Goal: Task Accomplishment & Management: Complete application form

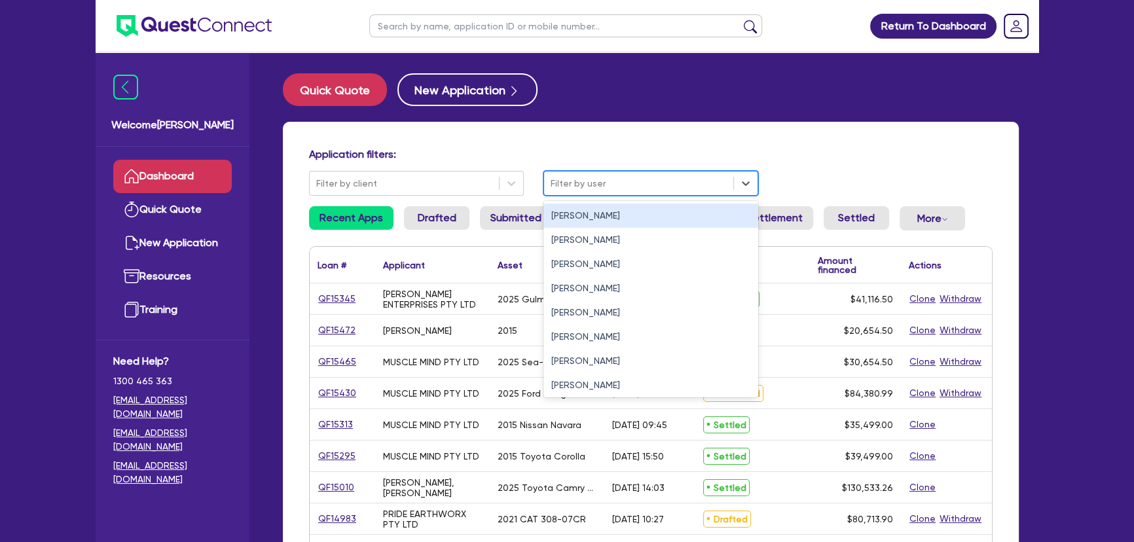
click at [624, 180] on div at bounding box center [639, 183] width 176 height 16
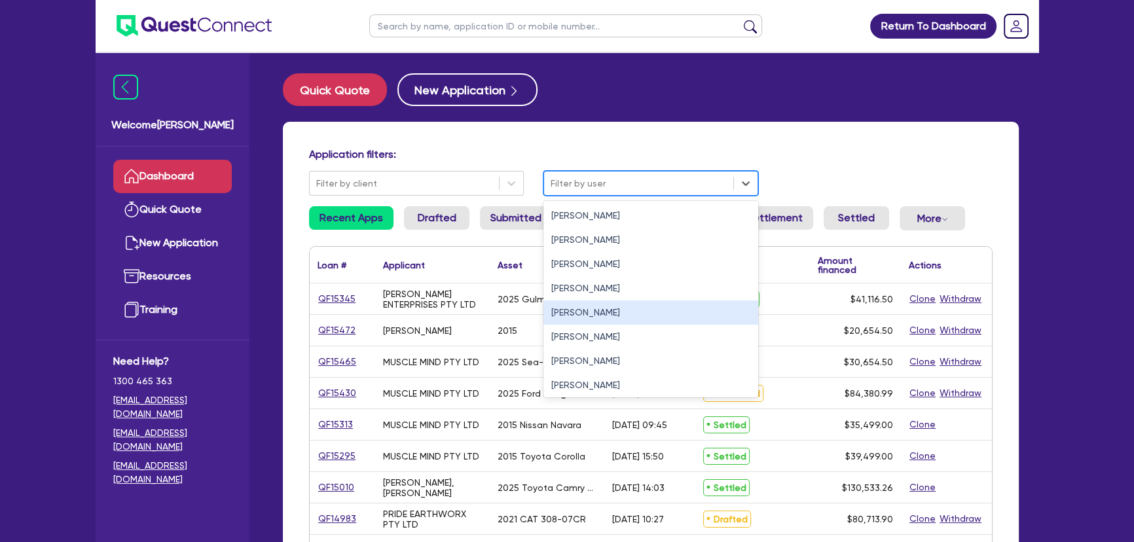
click at [582, 321] on div "[PERSON_NAME]" at bounding box center [650, 312] width 215 height 24
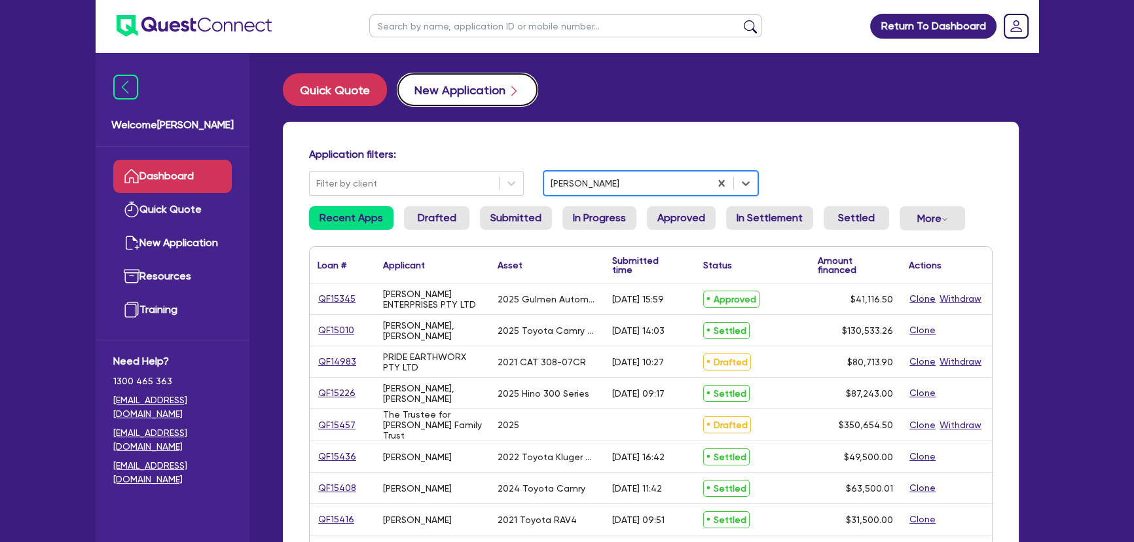
click at [465, 100] on button "New Application" at bounding box center [467, 89] width 140 height 33
select select "Other"
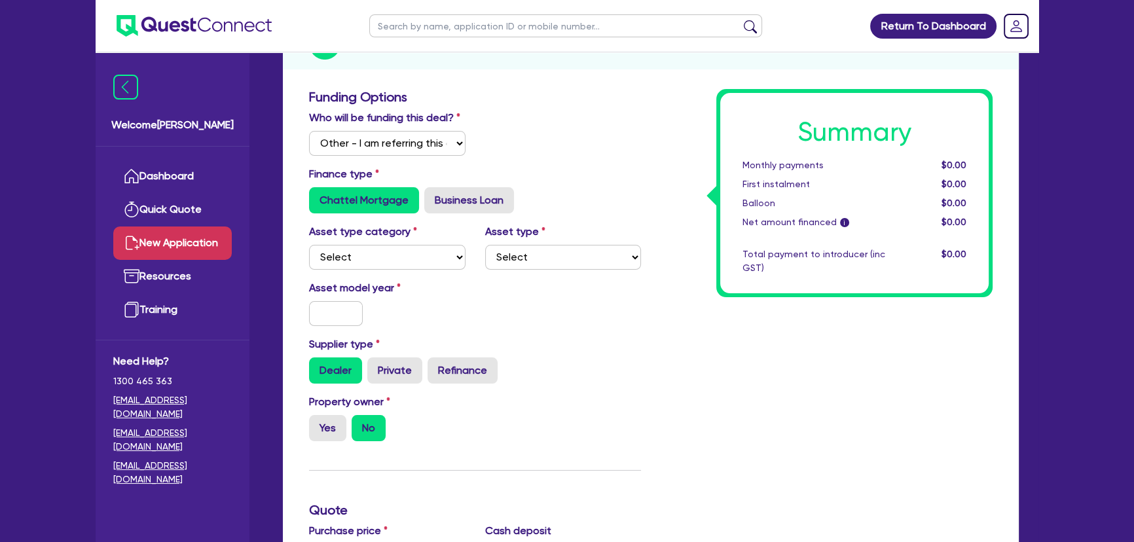
scroll to position [178, 0]
drag, startPoint x: 394, startPoint y: 247, endPoint x: 390, endPoint y: 266, distance: 19.5
click at [394, 247] on select "Select Cars and light trucks Primary assets Secondary assets Tertiary assets" at bounding box center [387, 256] width 156 height 25
select select "PRIMARY_ASSETS"
click at [309, 244] on select "Select Cars and light trucks Primary assets Secondary assets Tertiary assets" at bounding box center [387, 256] width 156 height 25
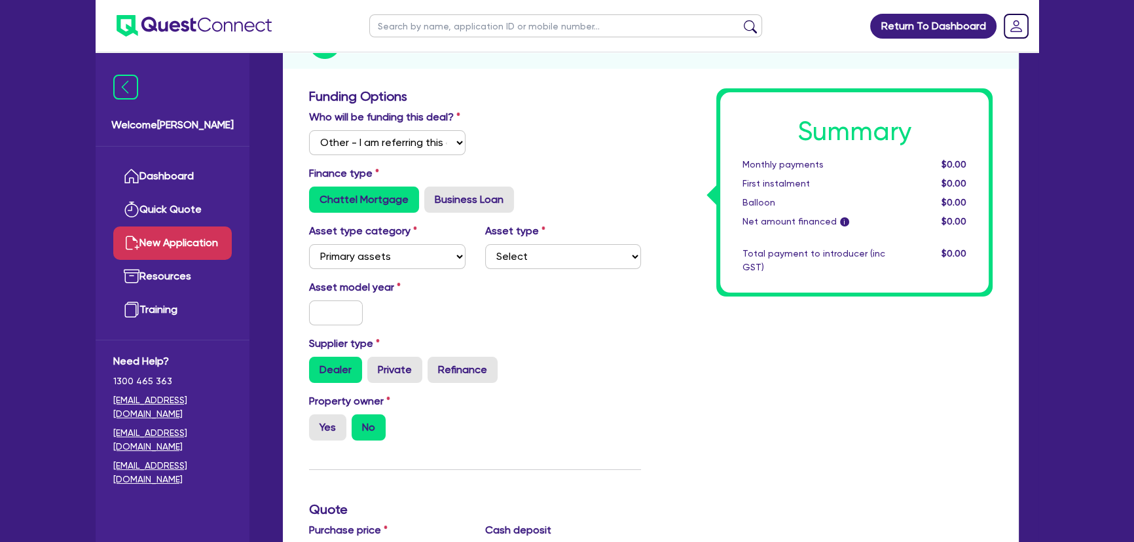
drag, startPoint x: 595, startPoint y: 270, endPoint x: 588, endPoint y: 264, distance: 9.3
click at [596, 270] on div "Asset type category Select Cars and light trucks Primary assets Secondary asset…" at bounding box center [475, 251] width 352 height 56
click at [580, 257] on select "Select Heavy trucks over 4.5 tonne Trailers Bus and coaches Yellow goods and ex…" at bounding box center [563, 256] width 156 height 25
select select "YELLOW_GOODS_AND_EXCAVATORS"
click at [485, 244] on select "Select Heavy trucks over 4.5 tonne Trailers Bus and coaches Yellow goods and ex…" at bounding box center [563, 256] width 156 height 25
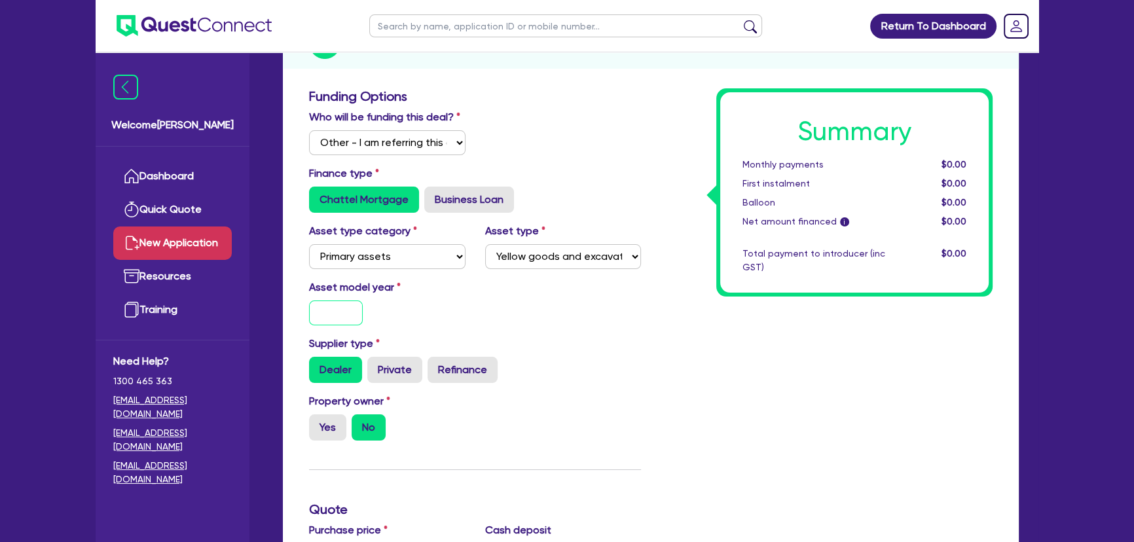
click at [327, 312] on input "text" at bounding box center [336, 312] width 54 height 25
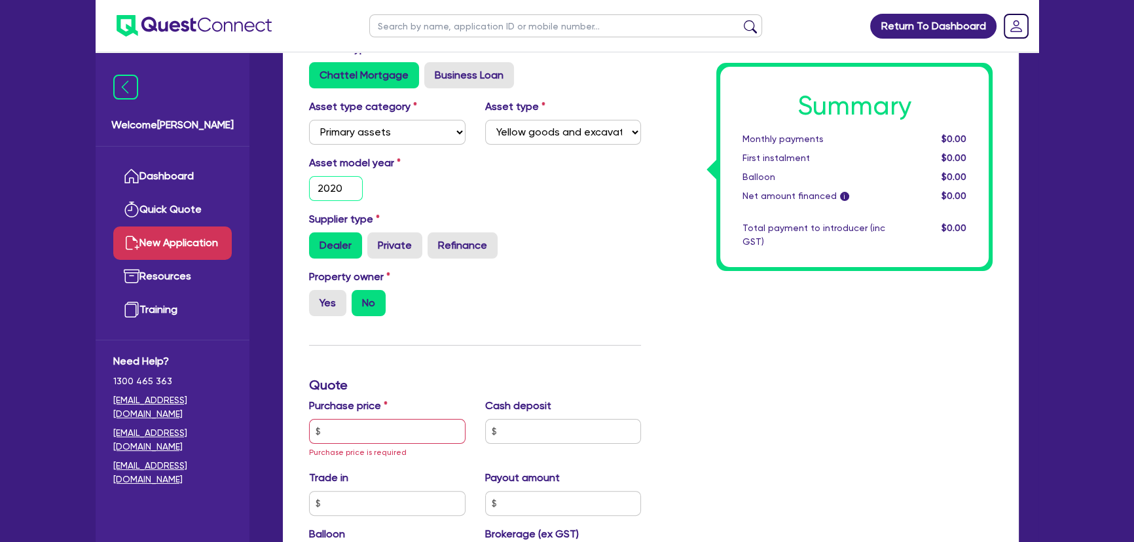
scroll to position [416, 0]
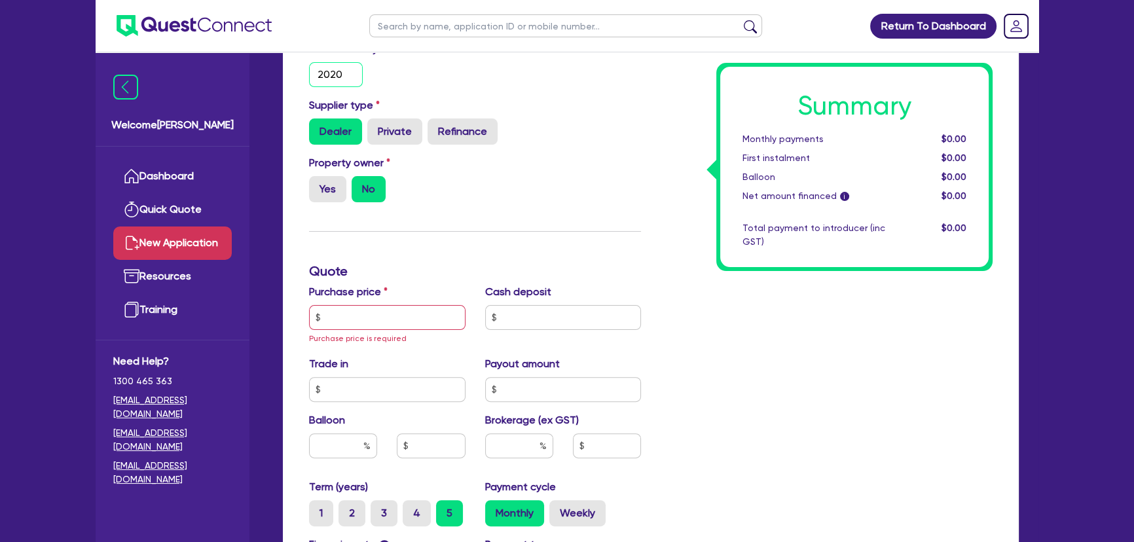
type input "2020"
click at [355, 312] on input "text" at bounding box center [387, 317] width 156 height 25
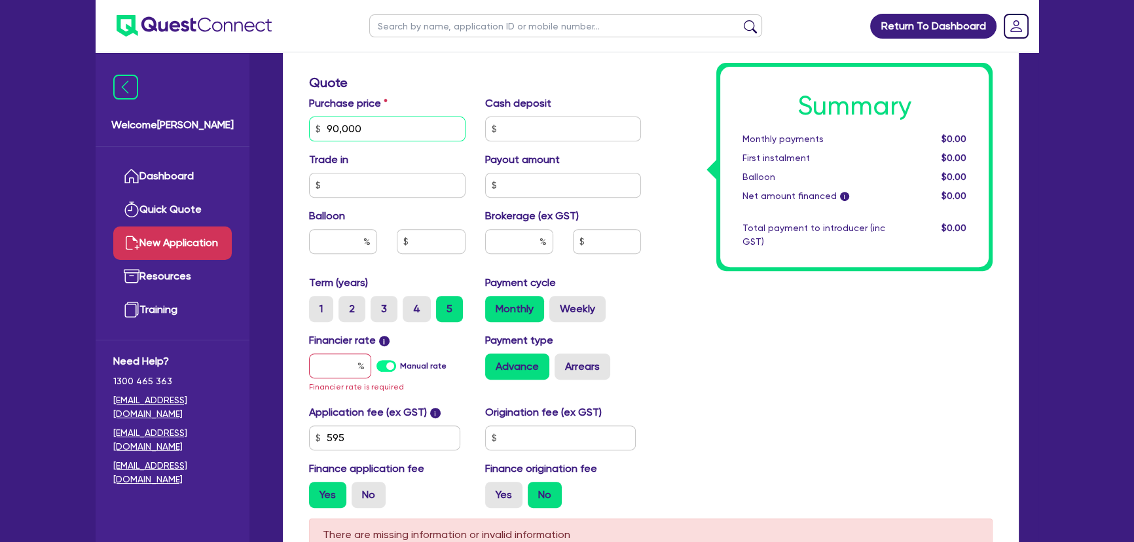
scroll to position [714, 0]
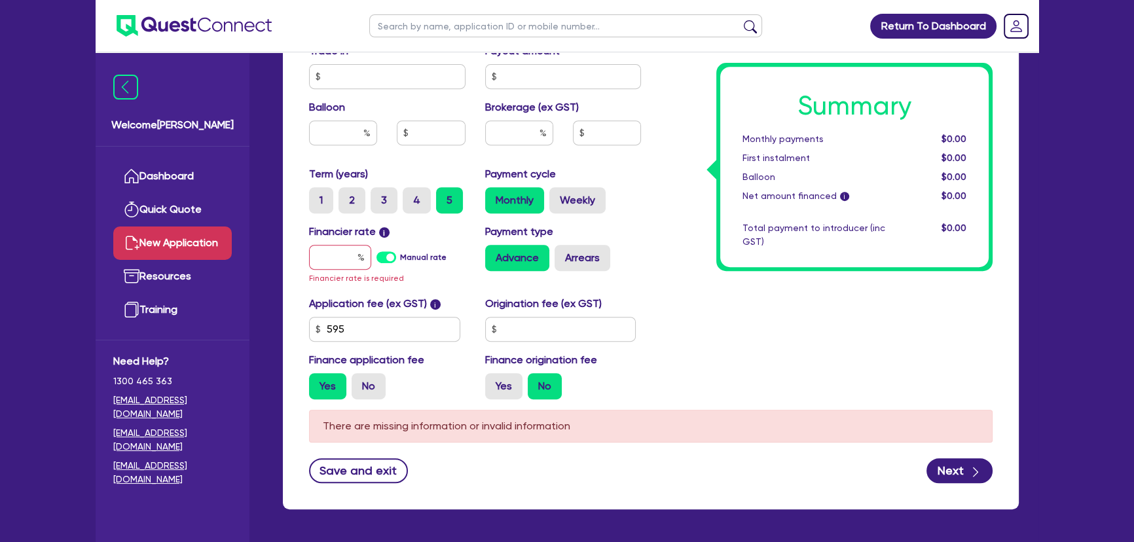
type input "90,000"
click at [337, 251] on input "text" at bounding box center [340, 257] width 62 height 25
click at [353, 245] on input "text" at bounding box center [340, 257] width 62 height 25
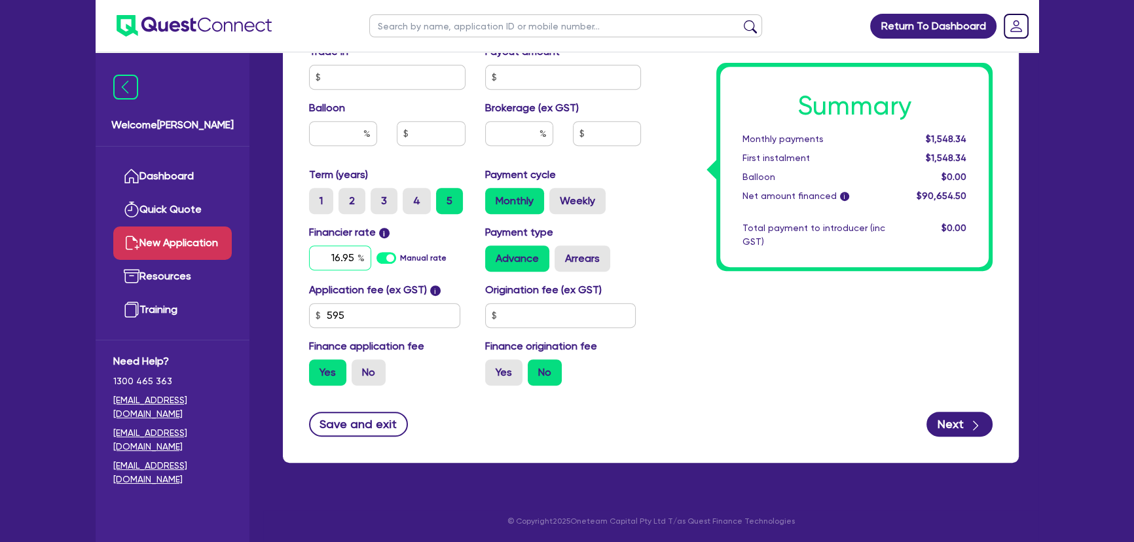
type input "16.95"
click at [589, 321] on input "text" at bounding box center [560, 315] width 151 height 25
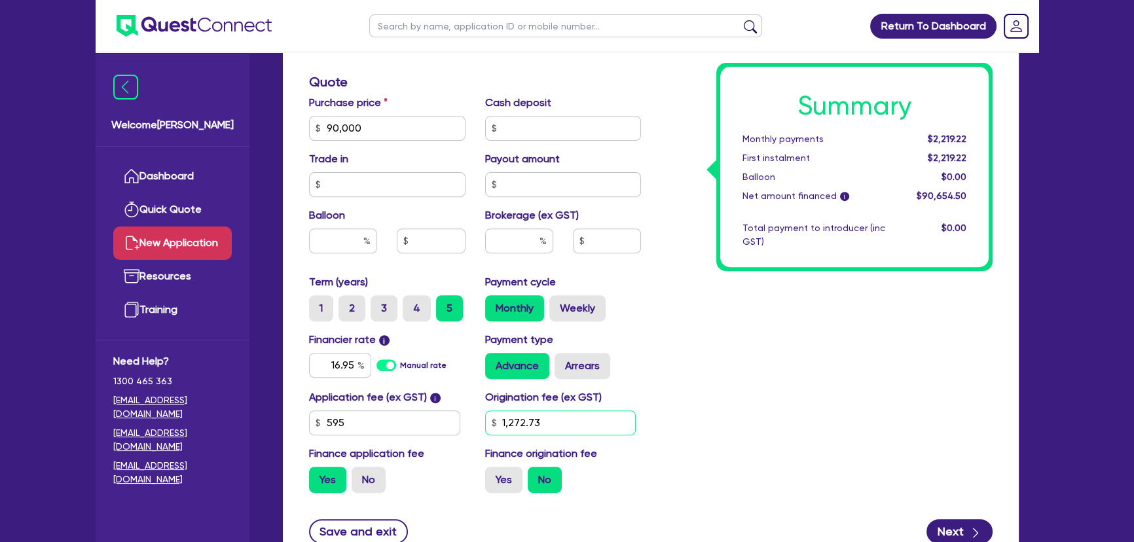
scroll to position [594, 0]
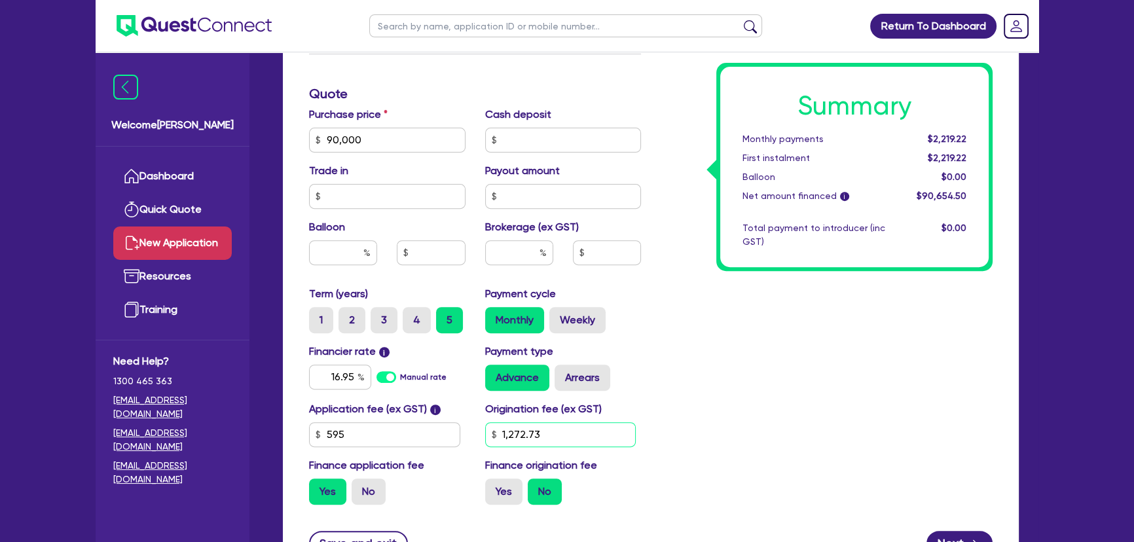
type input "1,272.73"
click at [526, 244] on input "text" at bounding box center [519, 252] width 68 height 25
type input "8"
click at [908, 327] on div "Summary Monthly payments Calculating... First instalment Calculating... Balloon…" at bounding box center [827, 94] width 352 height 843
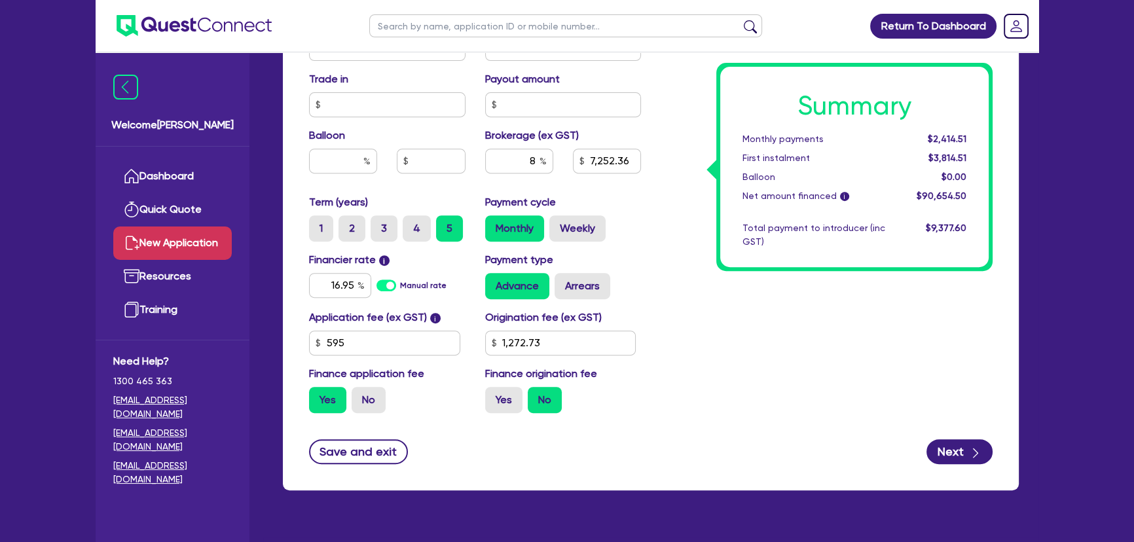
scroll to position [713, 0]
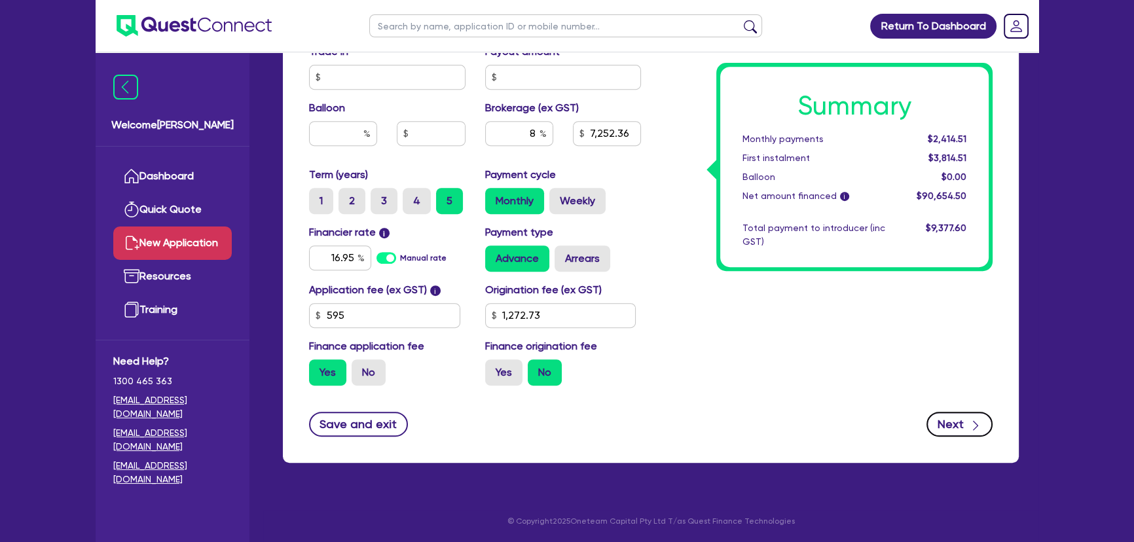
click at [957, 427] on button "Next" at bounding box center [959, 424] width 66 height 25
type input "7,252.36"
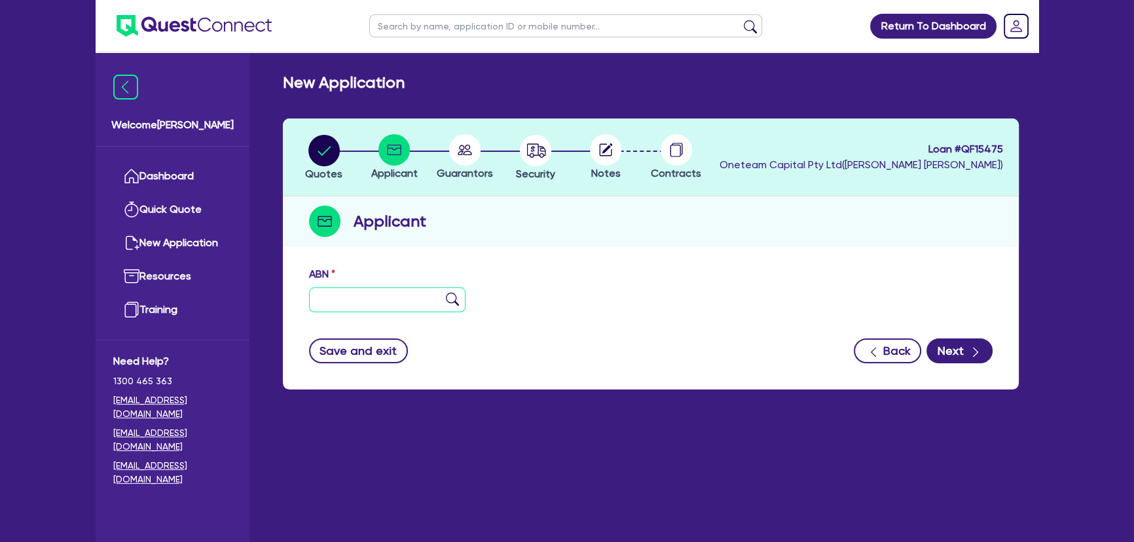
click at [373, 306] on input "text" at bounding box center [387, 299] width 156 height 25
click at [324, 306] on input "text" at bounding box center [387, 299] width 156 height 25
paste input "43 575 769 294"
click at [450, 291] on input "43 575 769 294" at bounding box center [387, 299] width 156 height 25
type input "43 575 769 294"
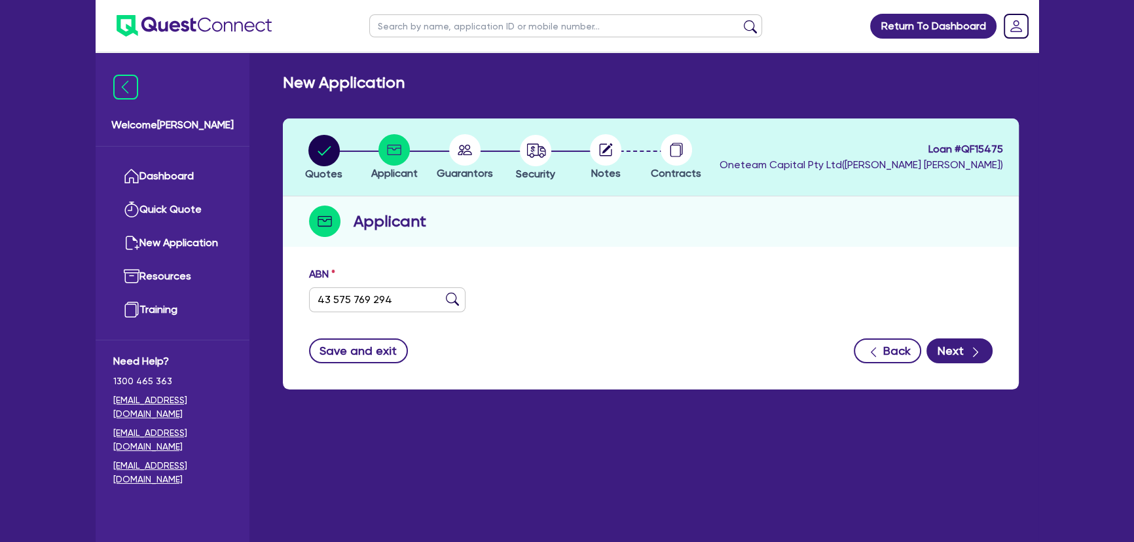
click at [449, 295] on img at bounding box center [452, 299] width 13 height 13
type input "[PERSON_NAME]"
select select "SOLE_TRADER"
type input "23/07/2023"
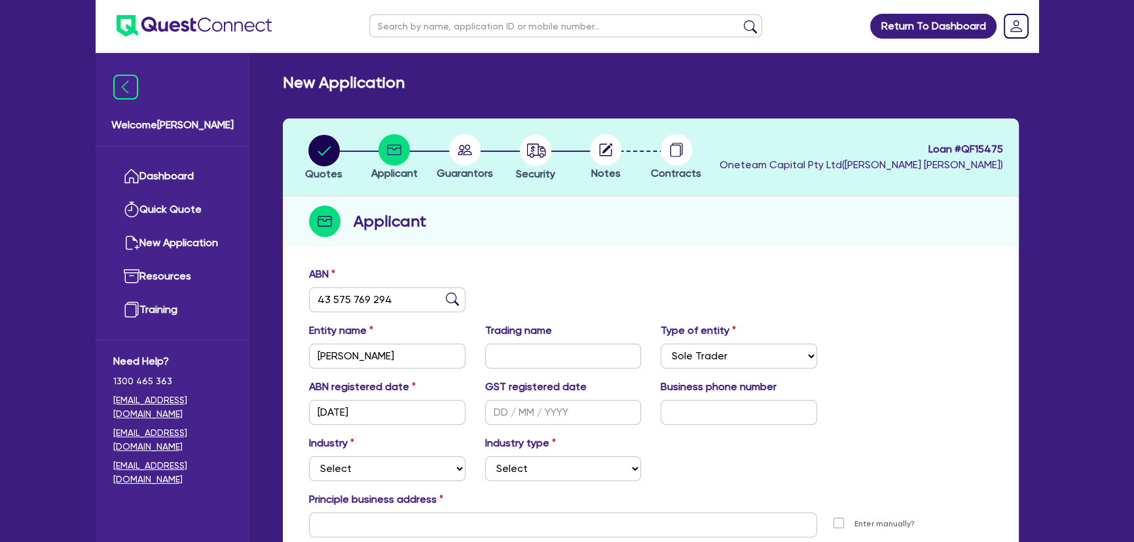
click at [621, 160] on div at bounding box center [605, 149] width 71 height 31
click at [607, 157] on circle at bounding box center [605, 149] width 31 height 31
click at [543, 166] on button "Security" at bounding box center [535, 158] width 41 height 48
select select "PRIMARY_ASSETS"
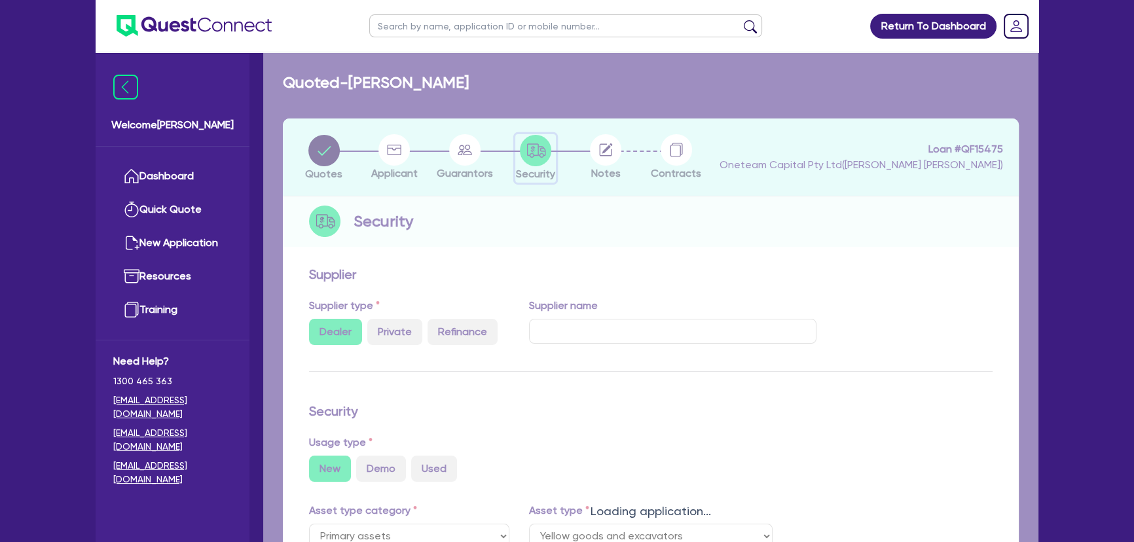
select select "YELLOW_GOODS_AND_EXCAVATORS"
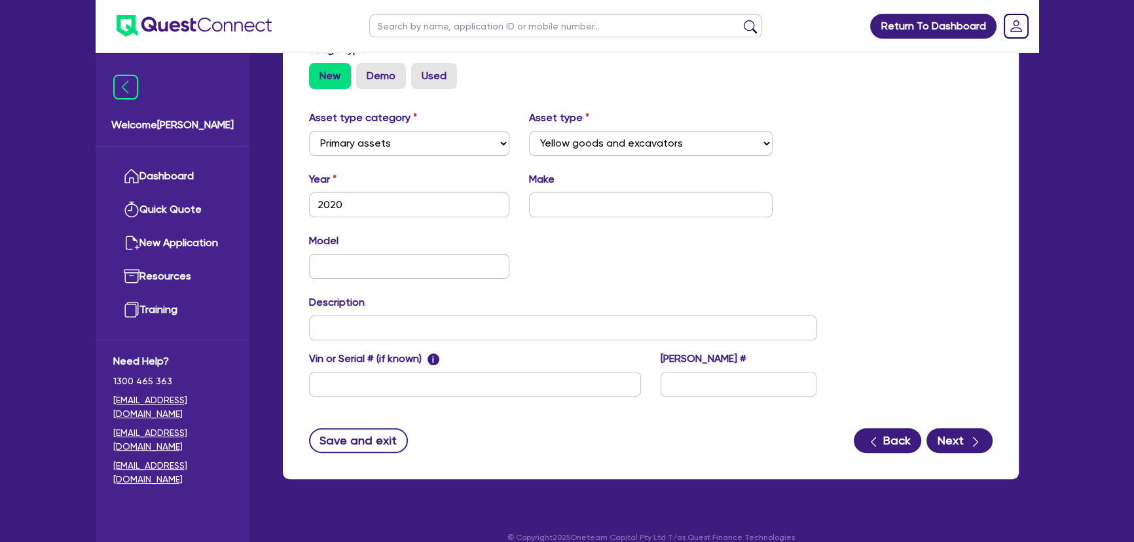
scroll to position [409, 0]
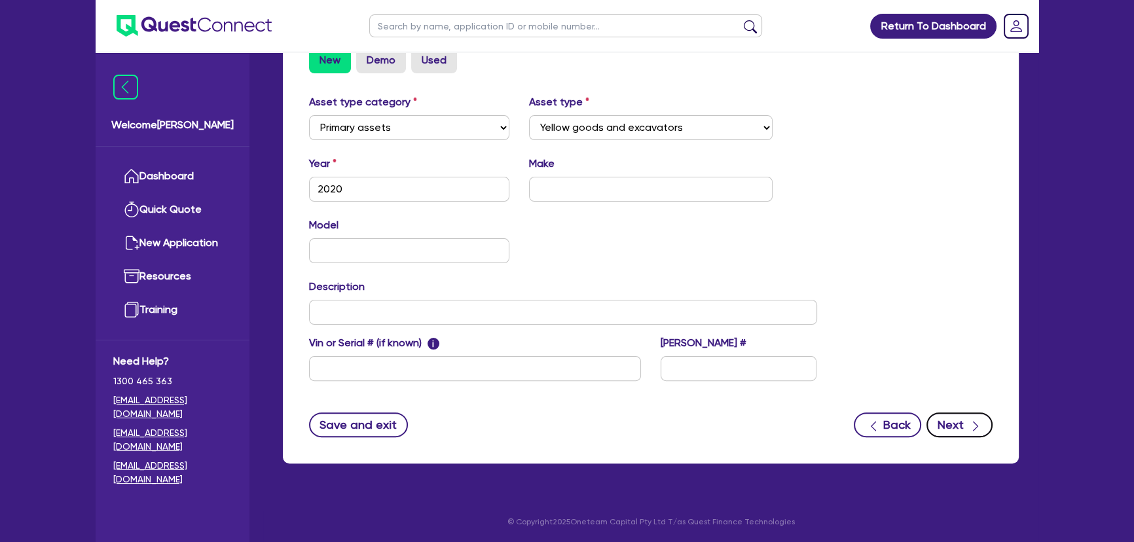
click at [942, 419] on button "Next" at bounding box center [959, 424] width 66 height 25
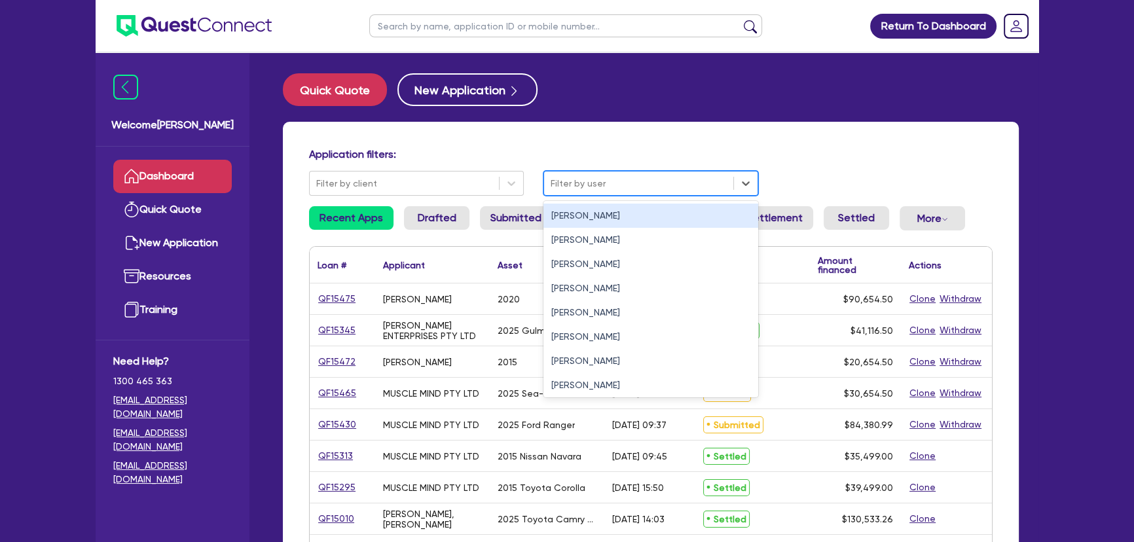
click at [632, 182] on div at bounding box center [639, 183] width 176 height 16
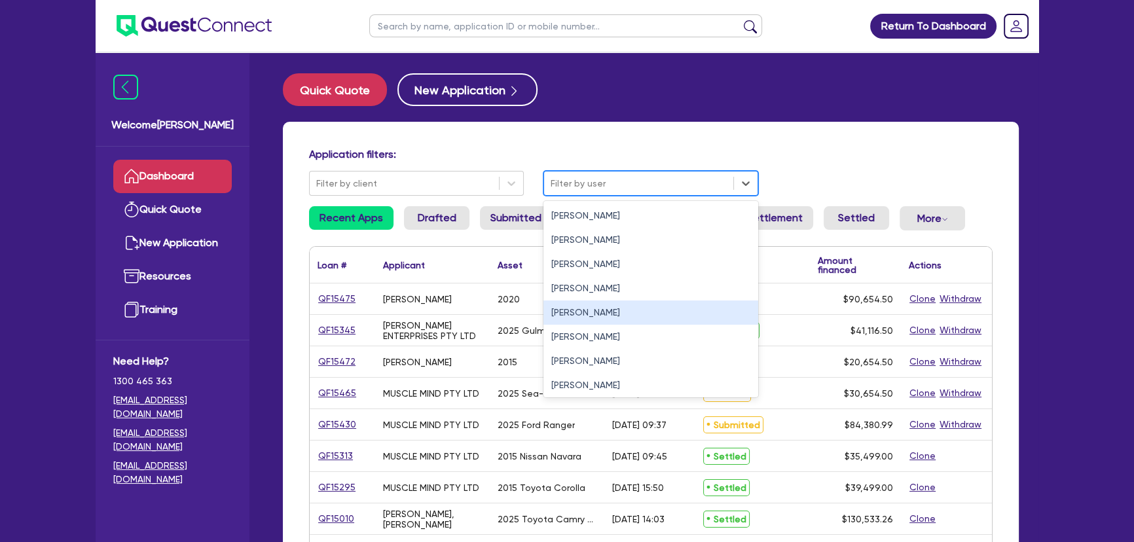
click at [602, 310] on div "[PERSON_NAME]" at bounding box center [650, 312] width 215 height 24
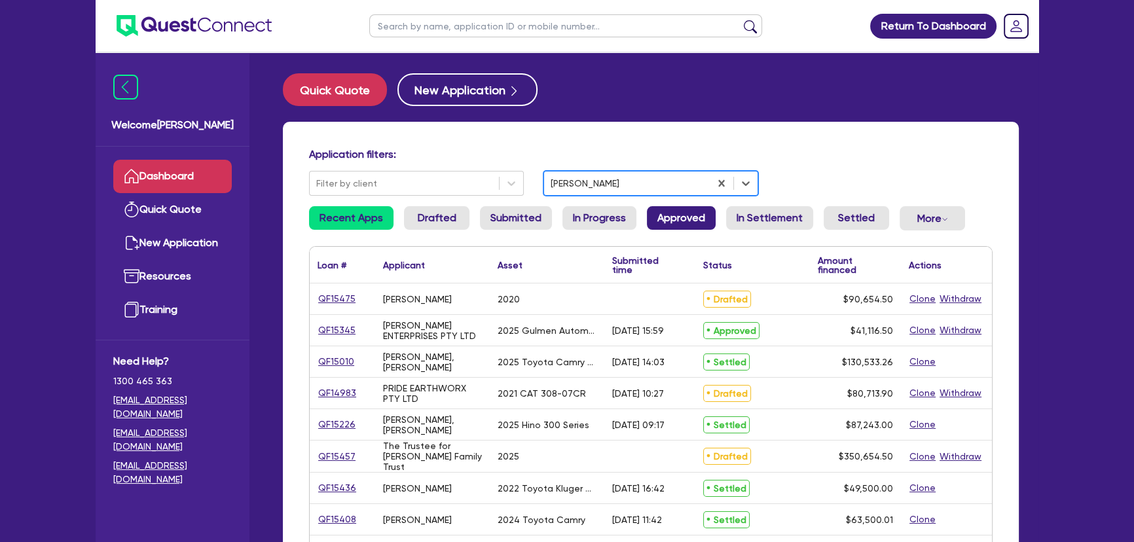
click at [697, 228] on link "Approved" at bounding box center [681, 218] width 69 height 24
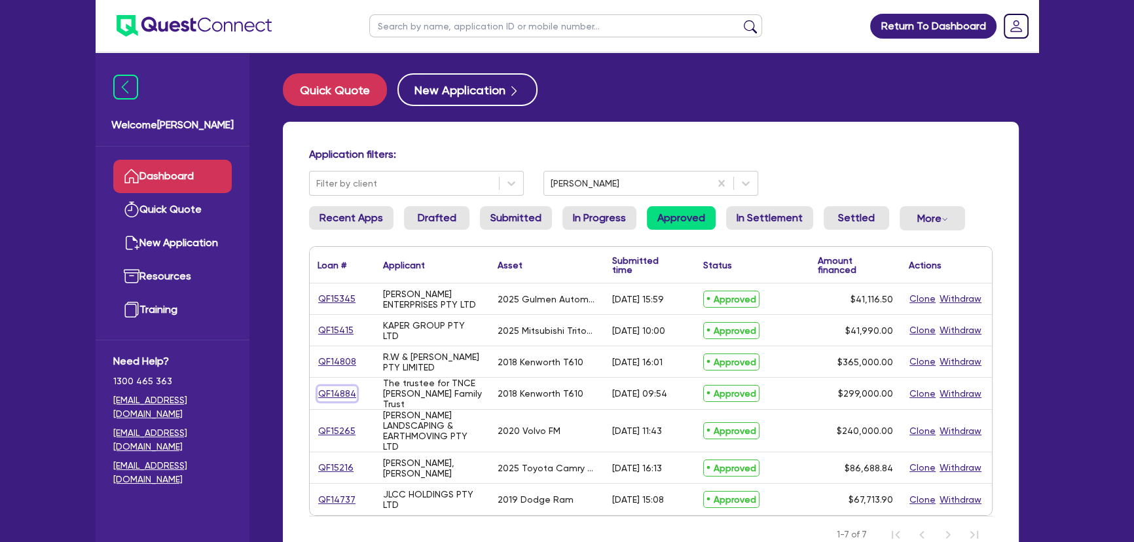
click at [333, 397] on link "QF14884" at bounding box center [337, 393] width 39 height 15
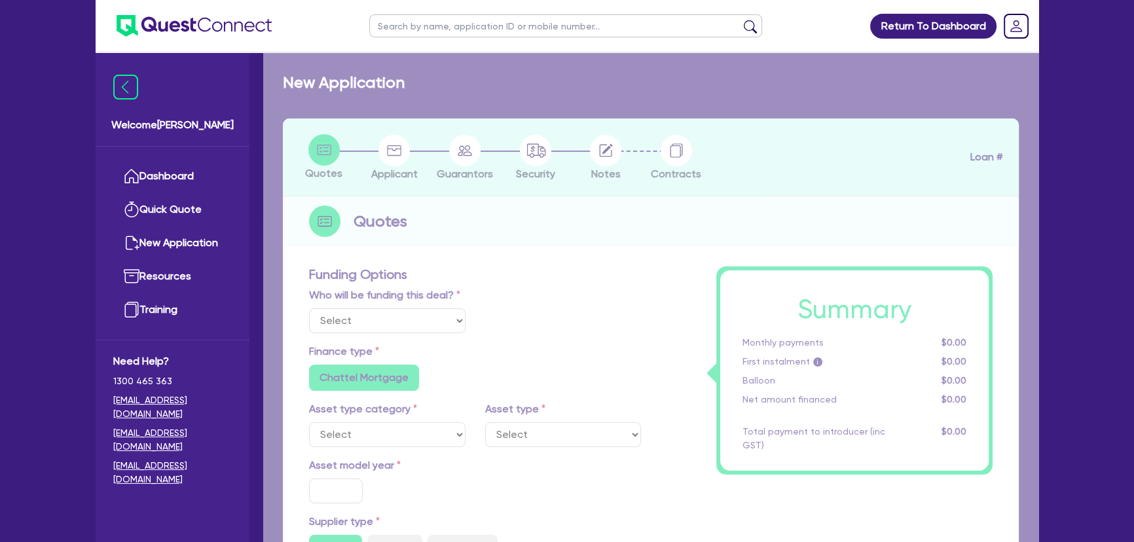
select select "Other"
select select "PRIMARY_ASSETS"
type input "2018"
radio input "true"
type input "304,000"
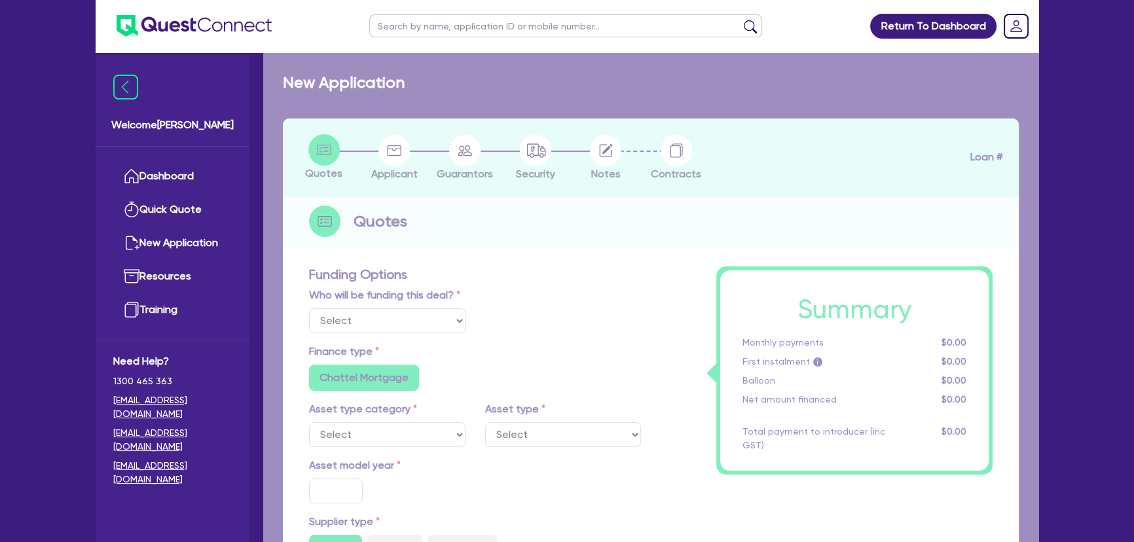
type input "5,000"
type input "2"
type input "5,980"
type input "6.2"
type input "450"
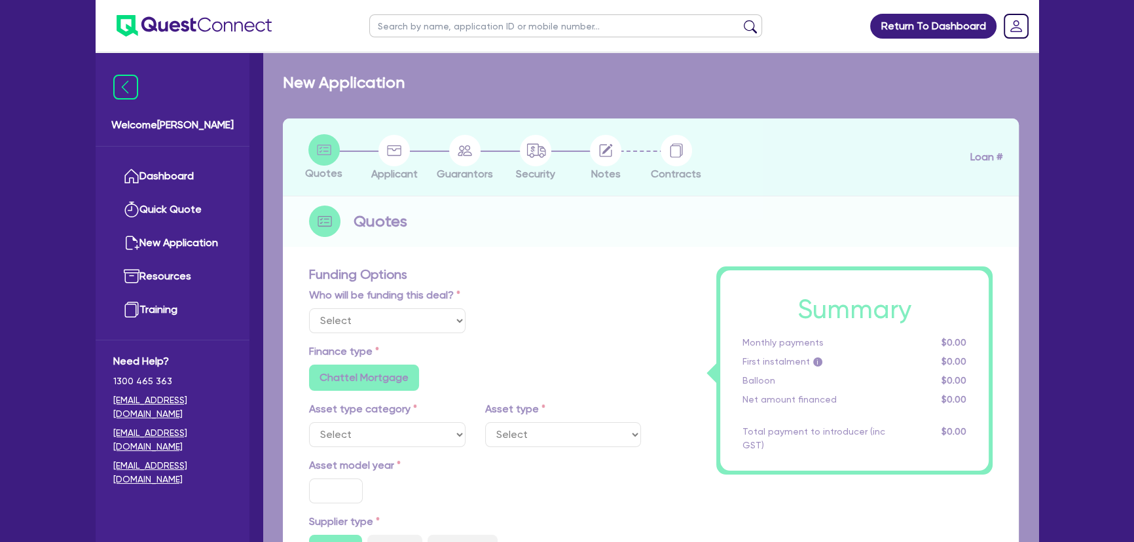
type input "100"
radio input "false"
select select "HEAVY_TRUCKS"
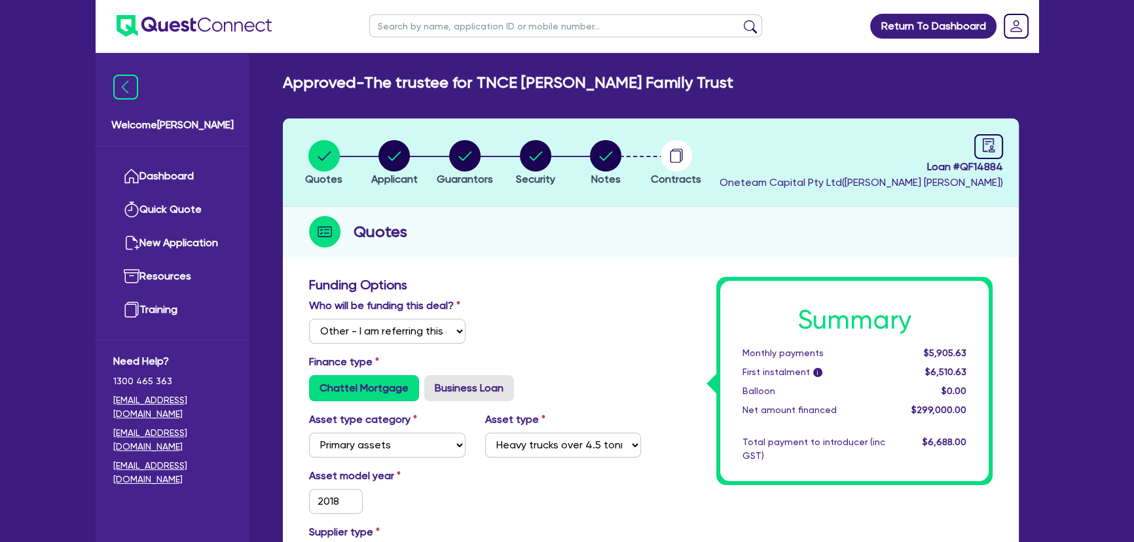
click at [622, 168] on li "Notes" at bounding box center [605, 162] width 71 height 46
click at [615, 168] on icon "button" at bounding box center [605, 155] width 31 height 31
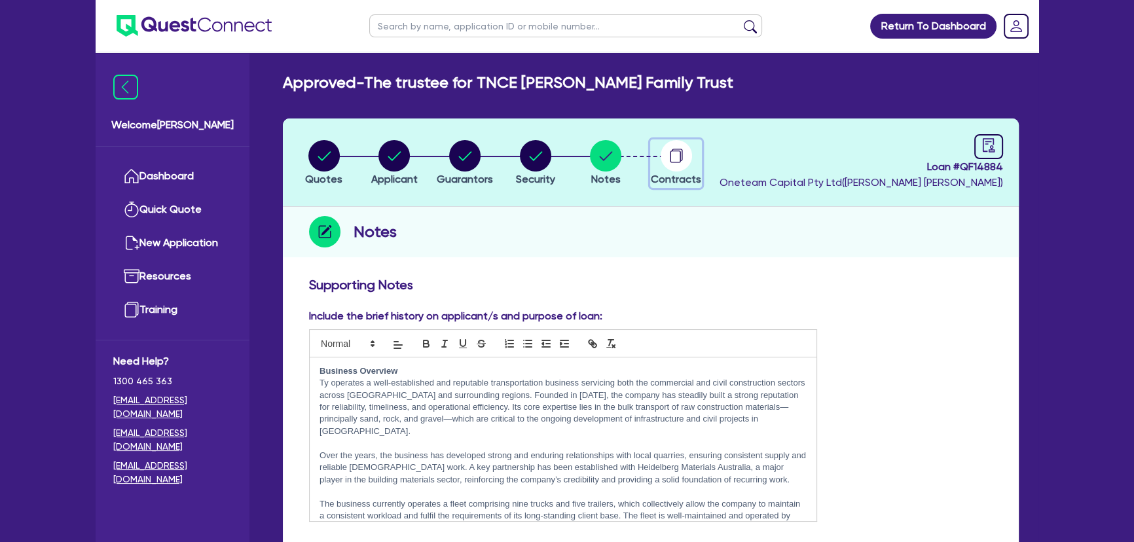
click at [674, 141] on circle "button" at bounding box center [676, 155] width 31 height 31
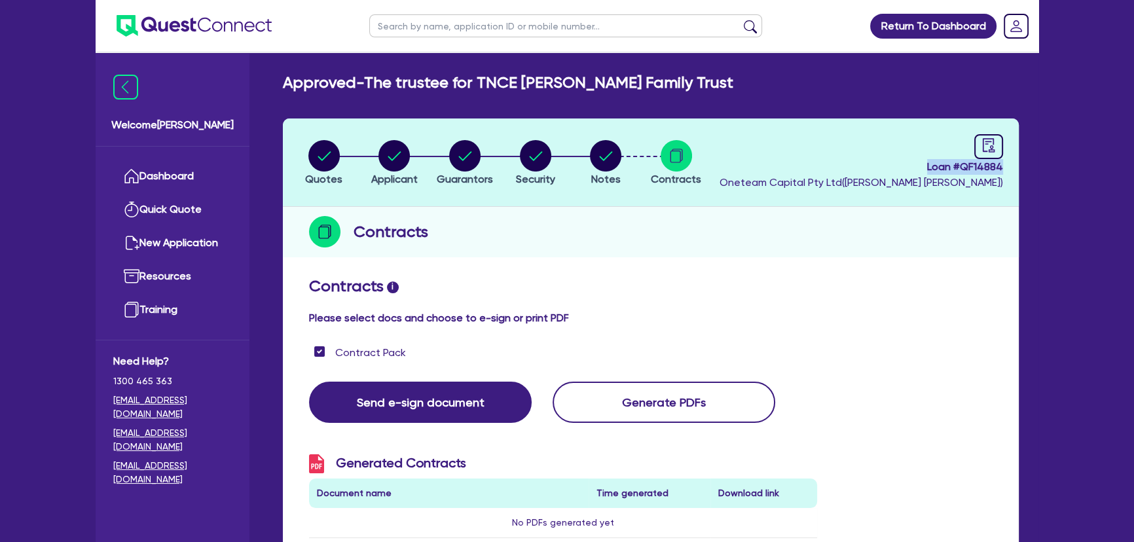
drag, startPoint x: 907, startPoint y: 159, endPoint x: 1068, endPoint y: 166, distance: 161.2
